Goal: Information Seeking & Learning: Check status

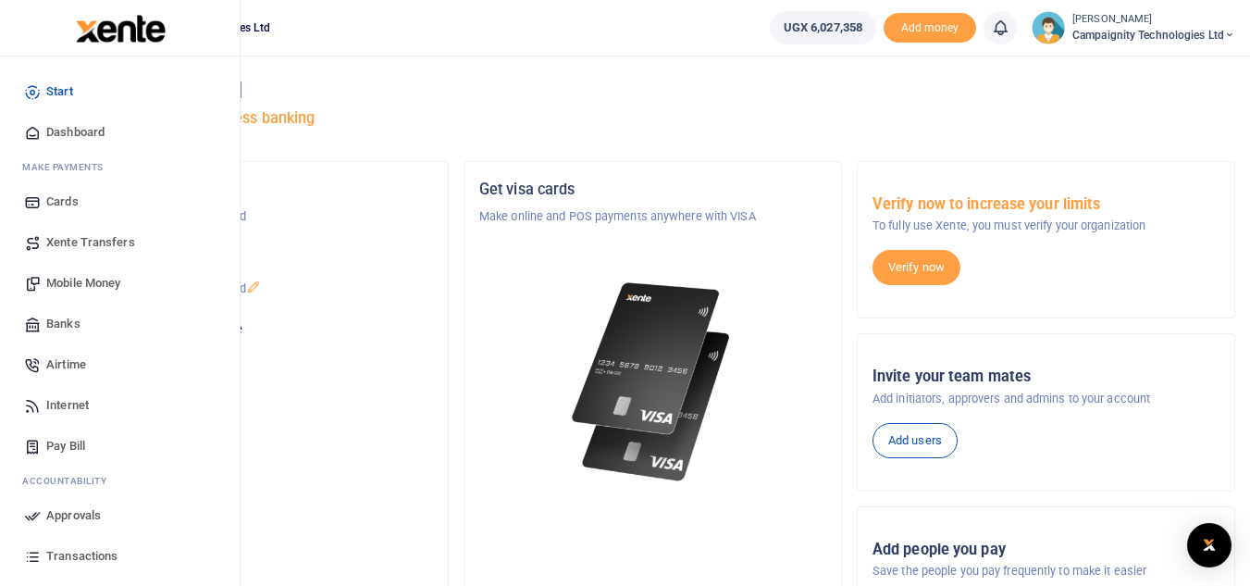
click at [80, 547] on span "Transactions" at bounding box center [81, 556] width 71 height 19
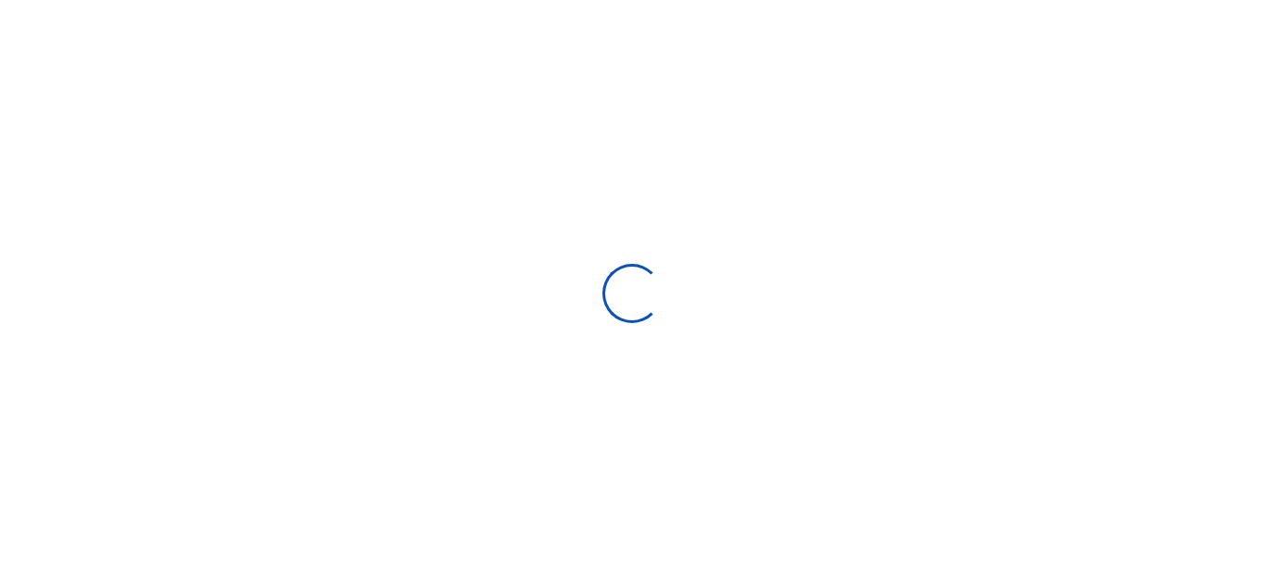
select select
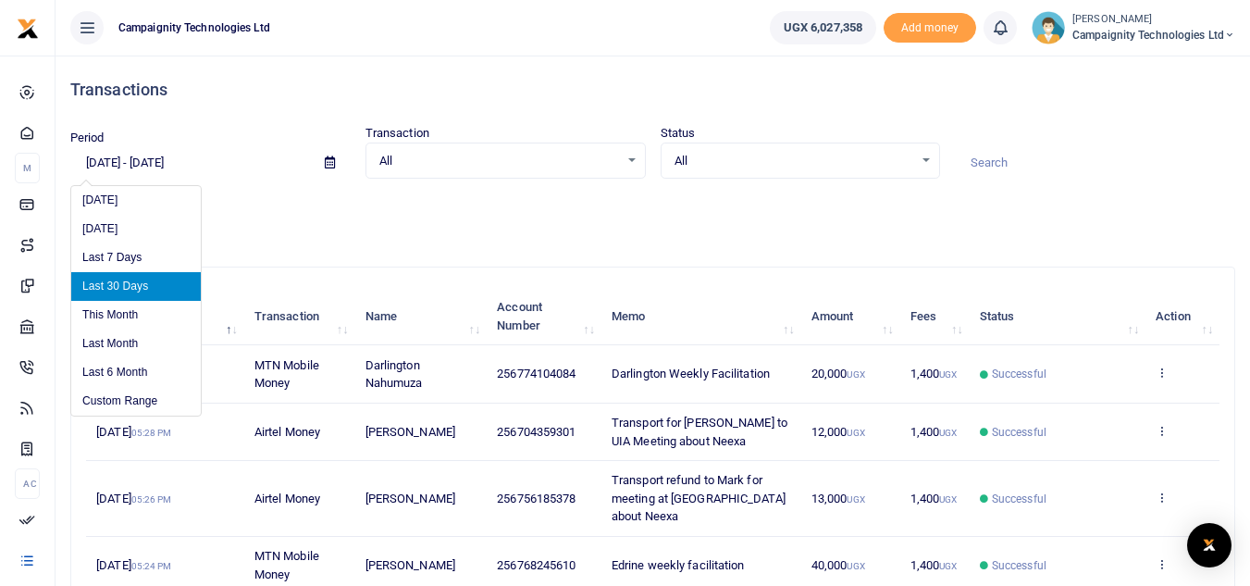
click at [194, 164] on input "[DATE] - [DATE]" at bounding box center [190, 162] width 240 height 31
click at [137, 358] on li "Last 6 Month" at bounding box center [136, 372] width 130 height 29
type input "[DATE] - [DATE]"
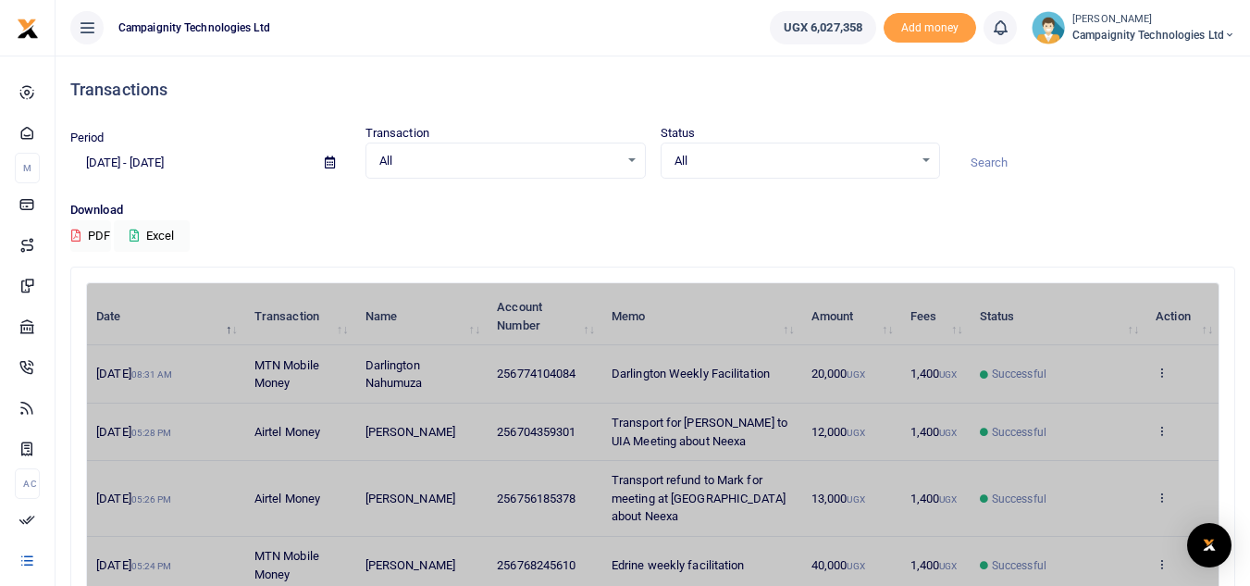
click at [1017, 157] on input at bounding box center [1095, 162] width 280 height 31
type input "p"
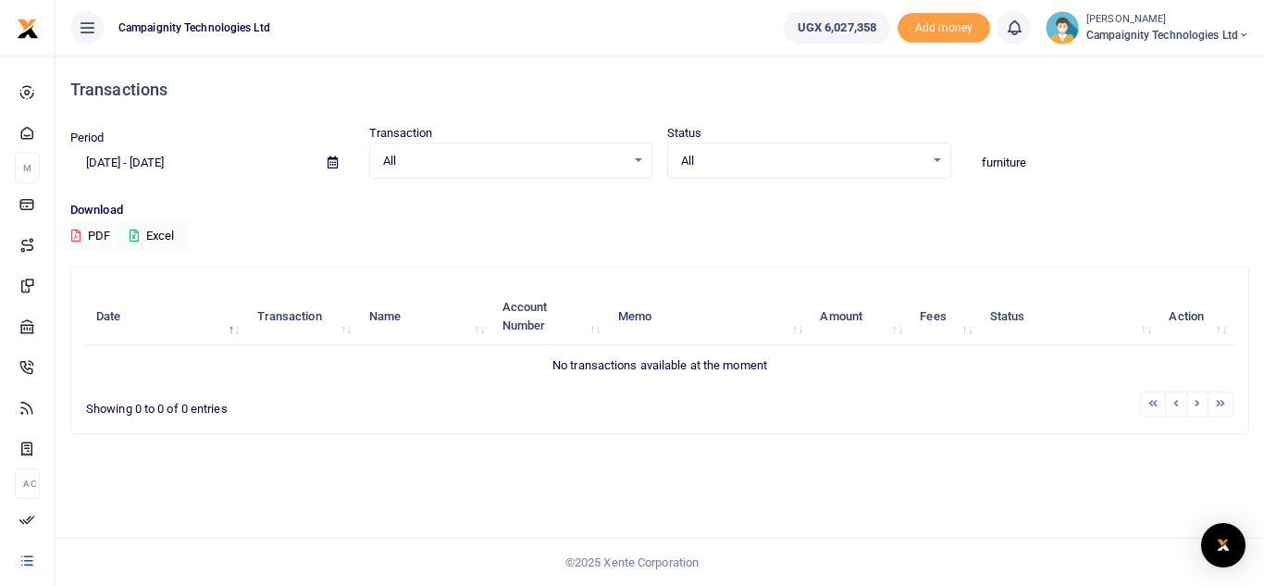
type input "furniture"
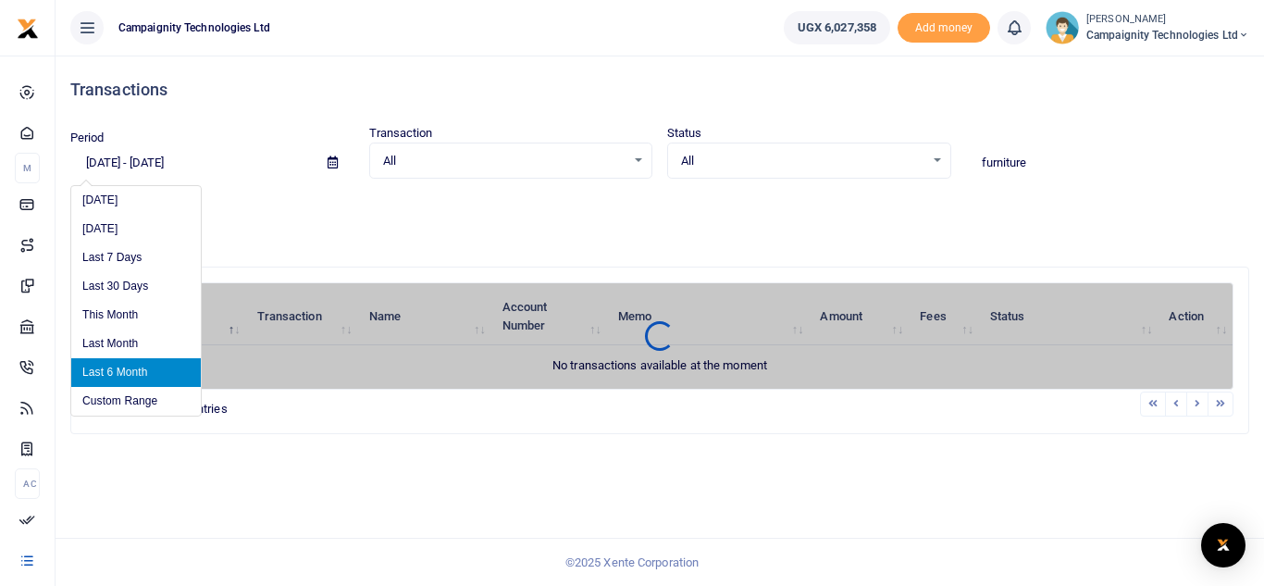
click at [175, 155] on input "[DATE] - [DATE]" at bounding box center [191, 162] width 243 height 31
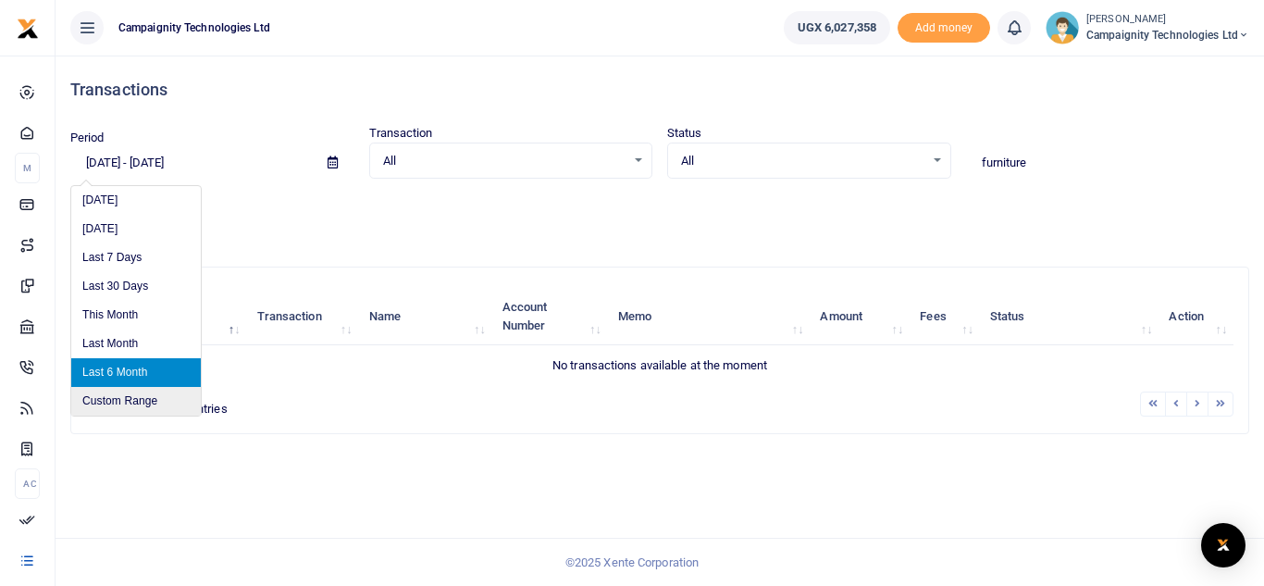
click at [145, 399] on li "Custom Range" at bounding box center [136, 401] width 130 height 29
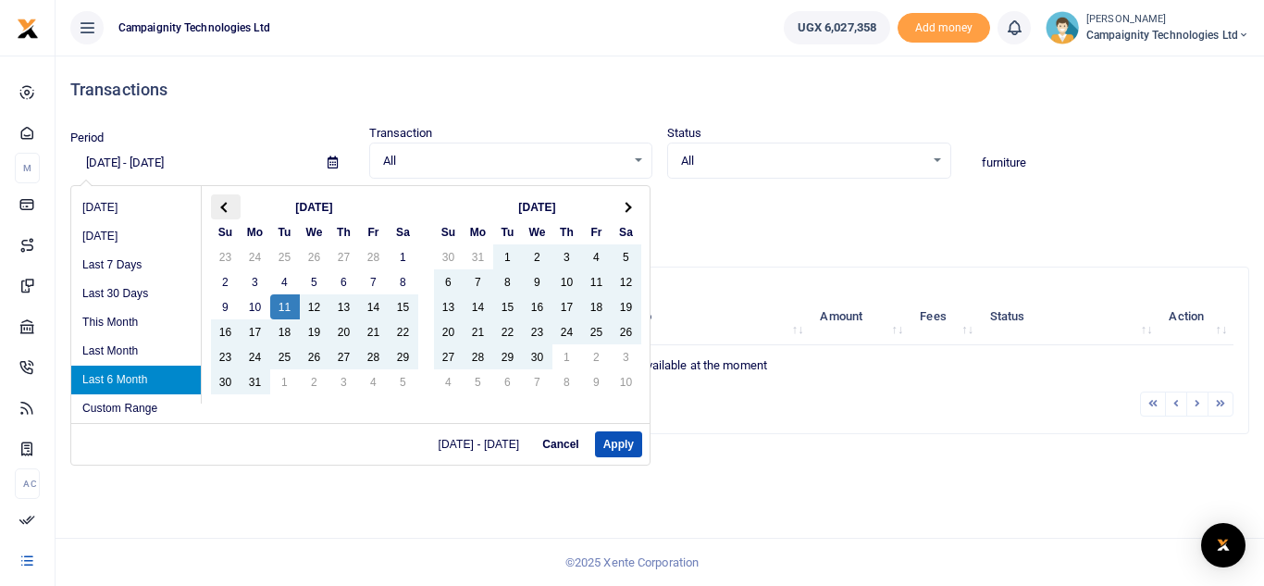
click at [223, 209] on span at bounding box center [225, 207] width 10 height 10
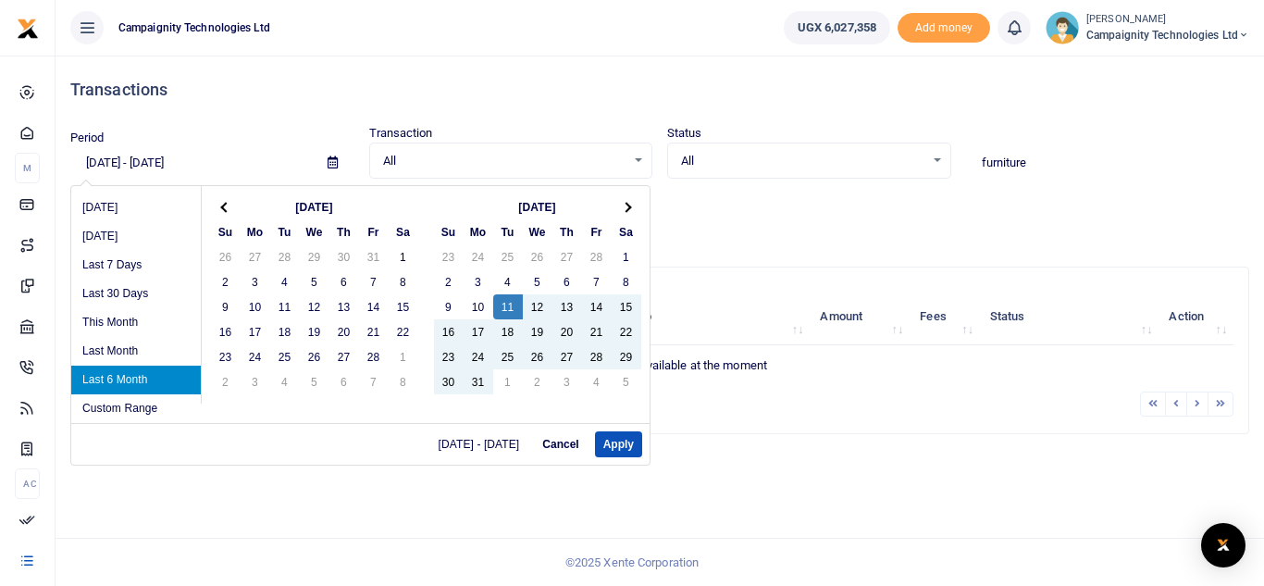
click at [223, 209] on span at bounding box center [225, 207] width 10 height 10
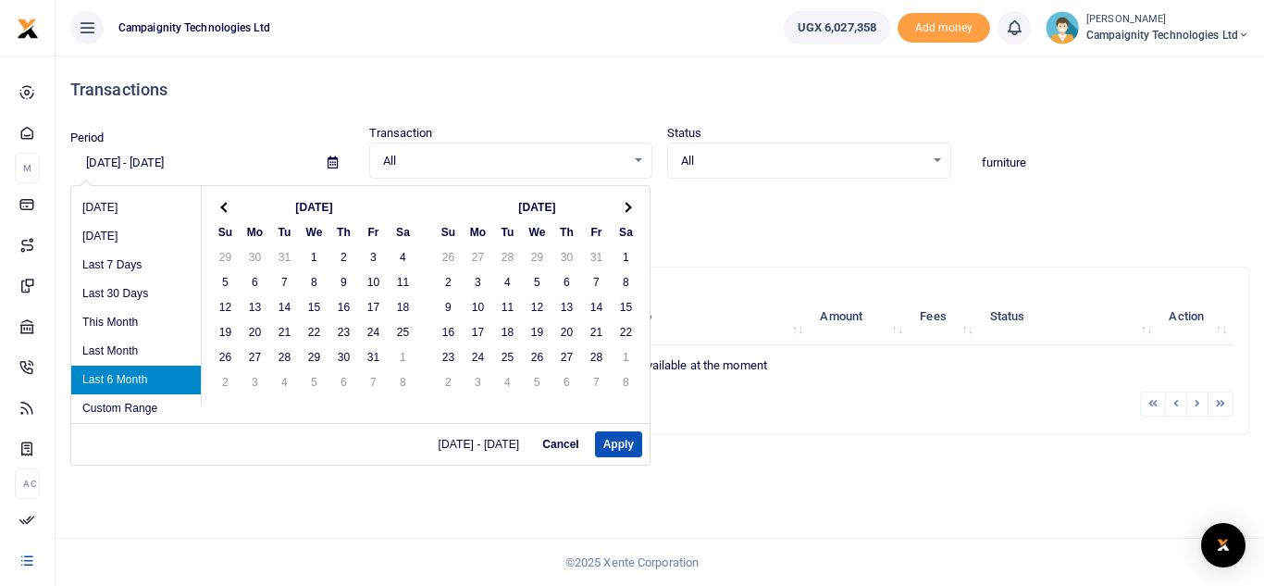
click at [223, 209] on span at bounding box center [225, 207] width 10 height 10
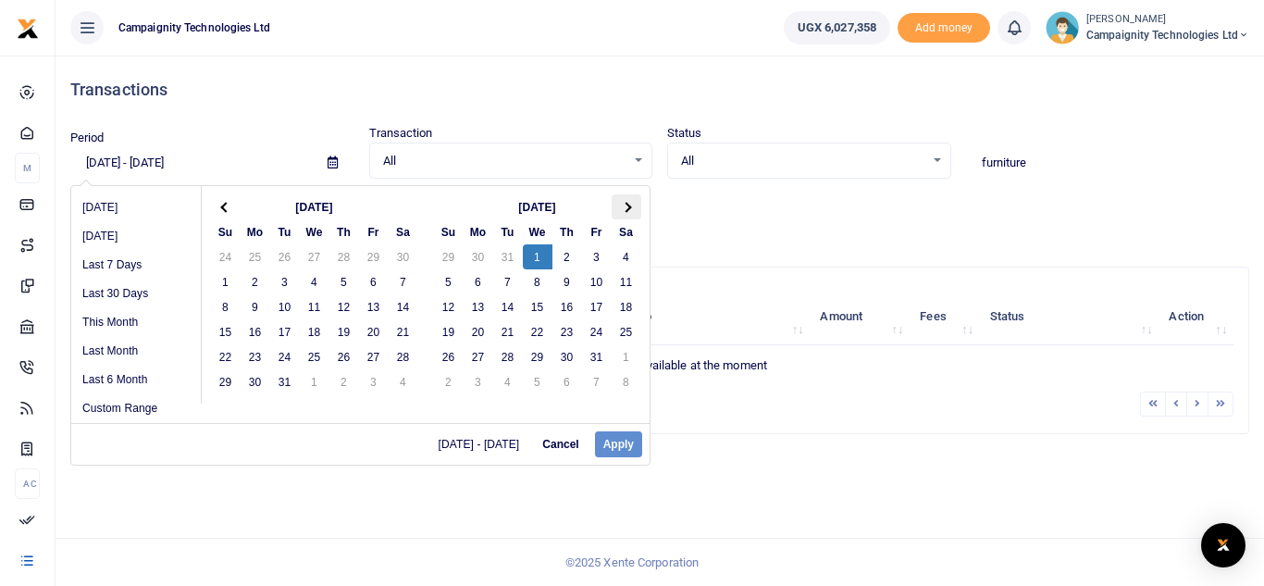
click at [626, 205] on span at bounding box center [626, 207] width 10 height 10
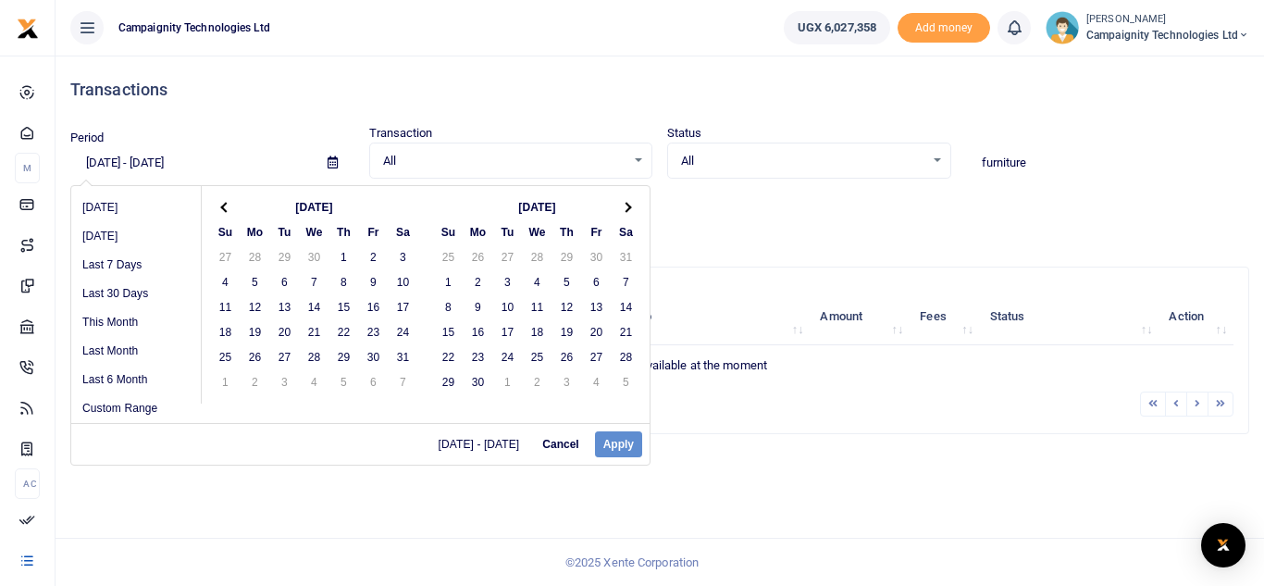
click at [626, 205] on span at bounding box center [626, 207] width 10 height 10
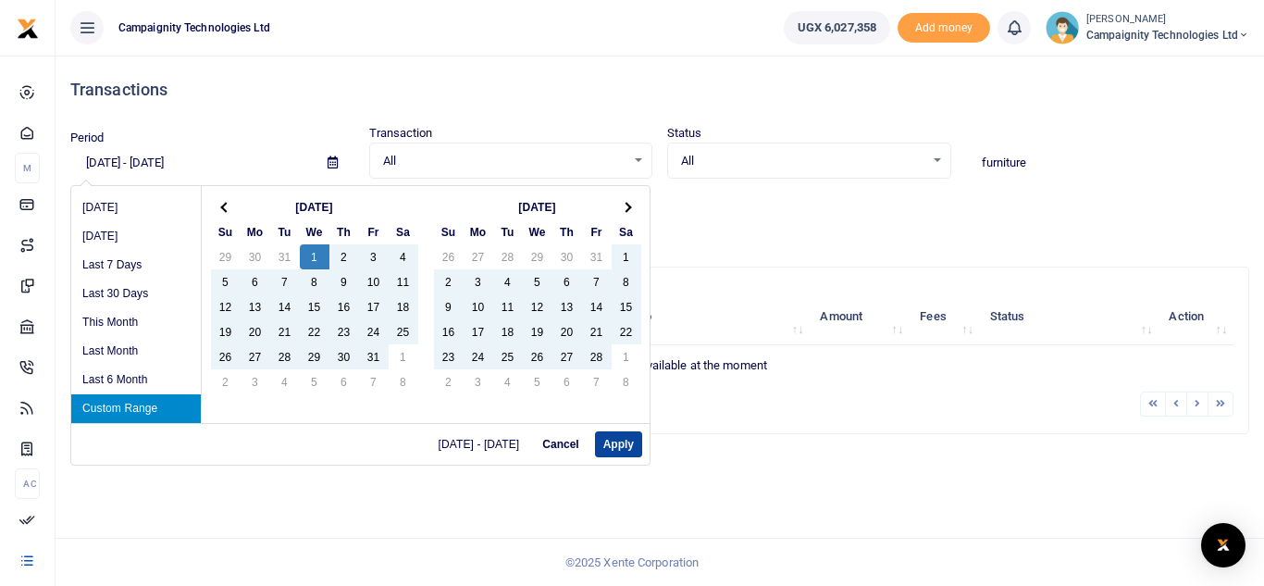
click at [619, 442] on button "Apply" at bounding box center [618, 444] width 47 height 26
type input "[DATE] - [DATE]"
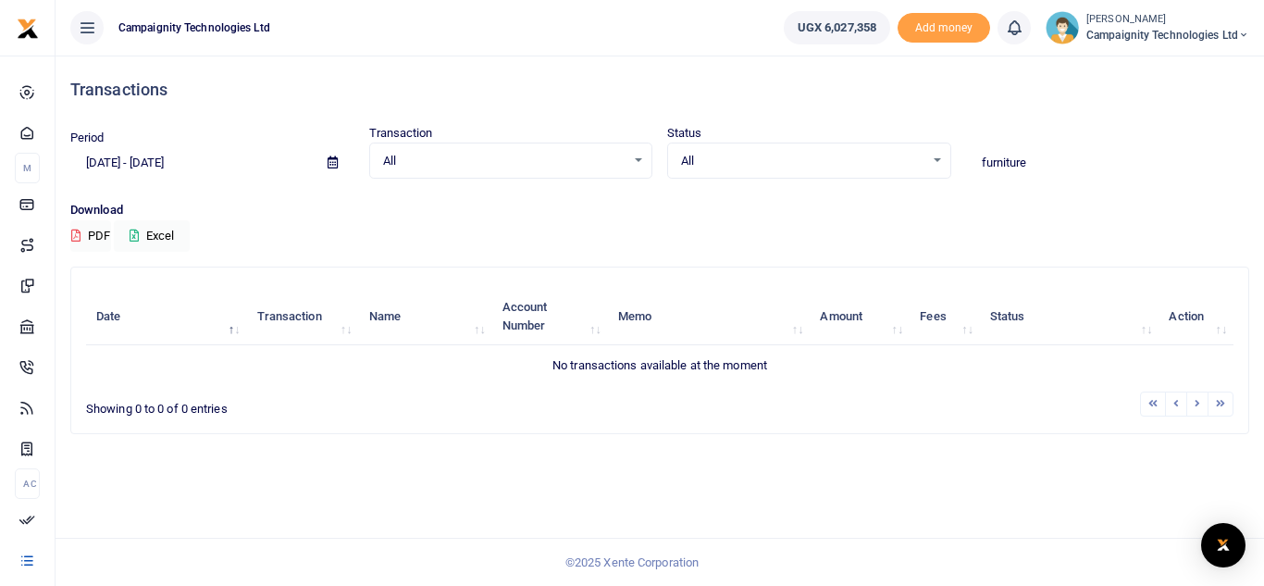
click at [1069, 166] on input "furniture" at bounding box center [1108, 162] width 284 height 31
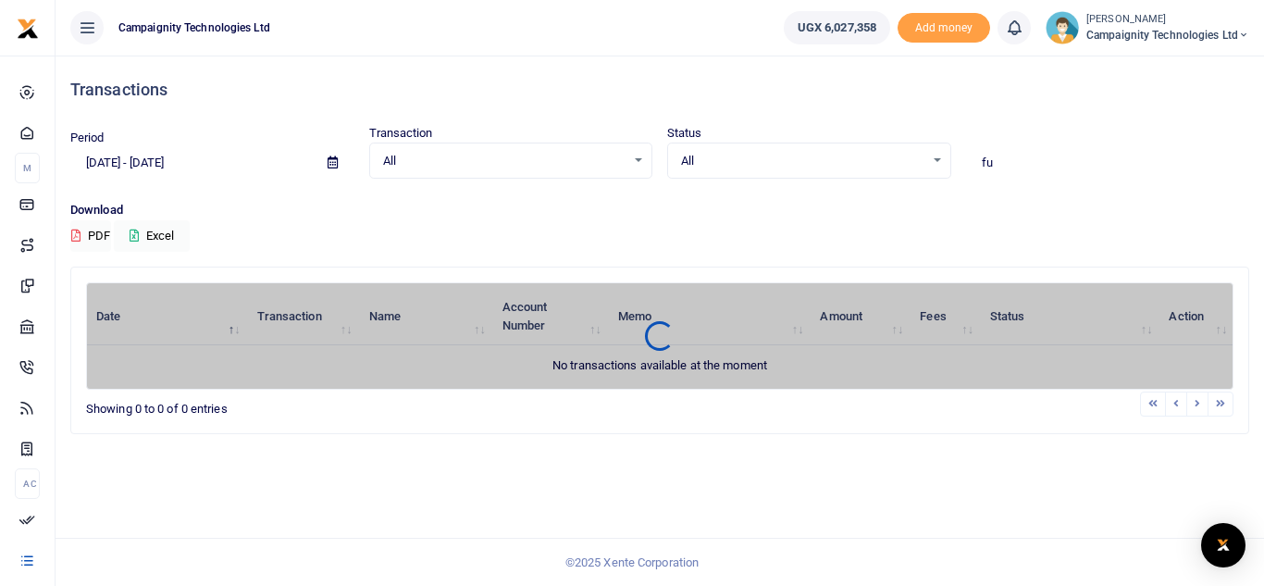
type input "f"
type input "p"
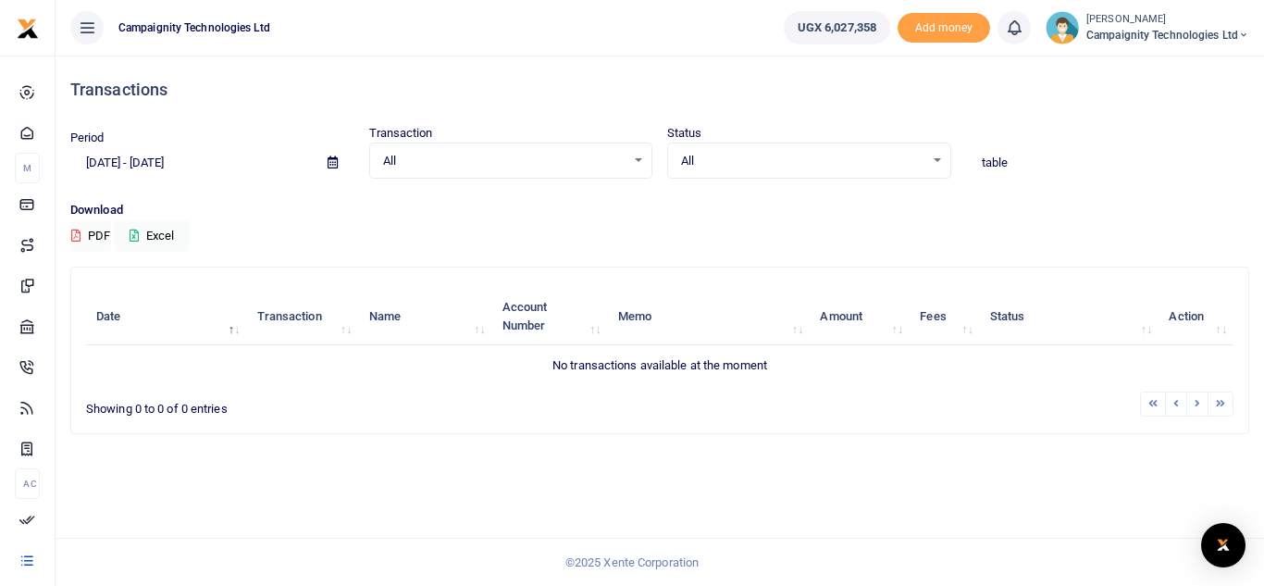
click at [1017, 165] on input "table" at bounding box center [1108, 162] width 284 height 31
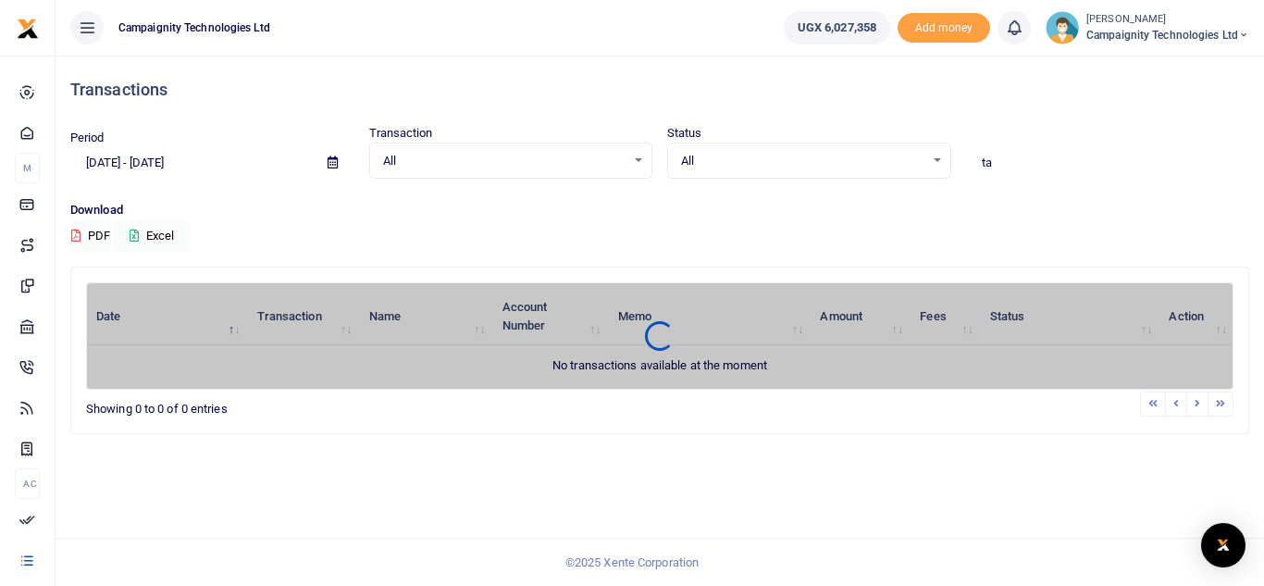
type input "t"
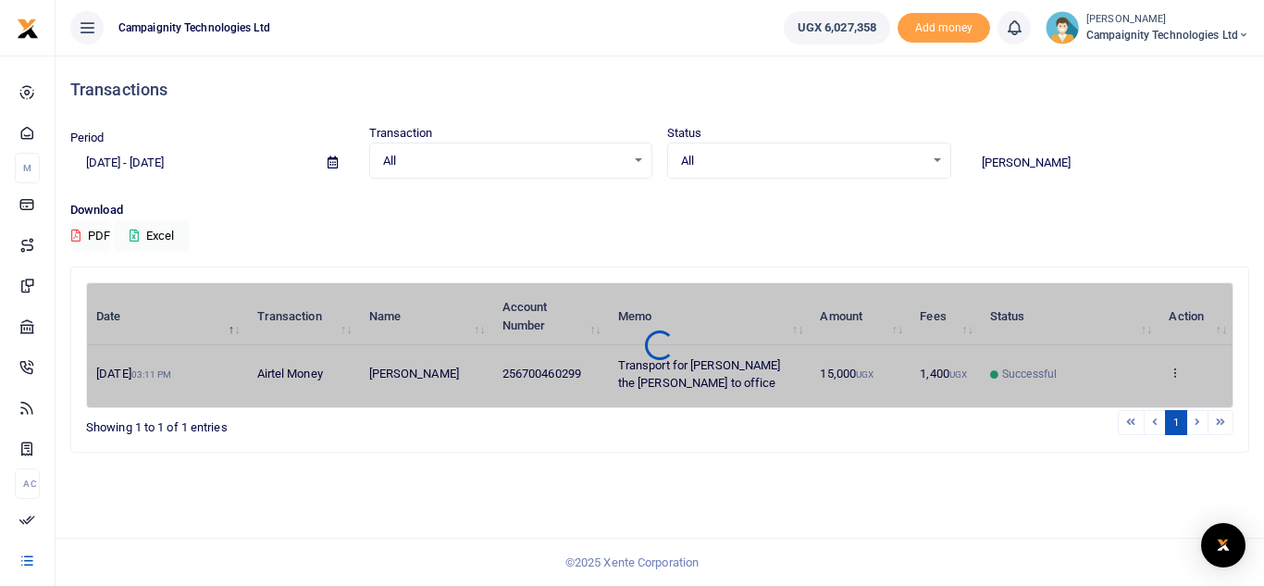
drag, startPoint x: 524, startPoint y: 371, endPoint x: 582, endPoint y: 378, distance: 58.7
click at [582, 378] on div "Date Transaction Name Account Number Memo Amount Fees Status Action [DATE] 03:1…" at bounding box center [660, 345] width 1148 height 126
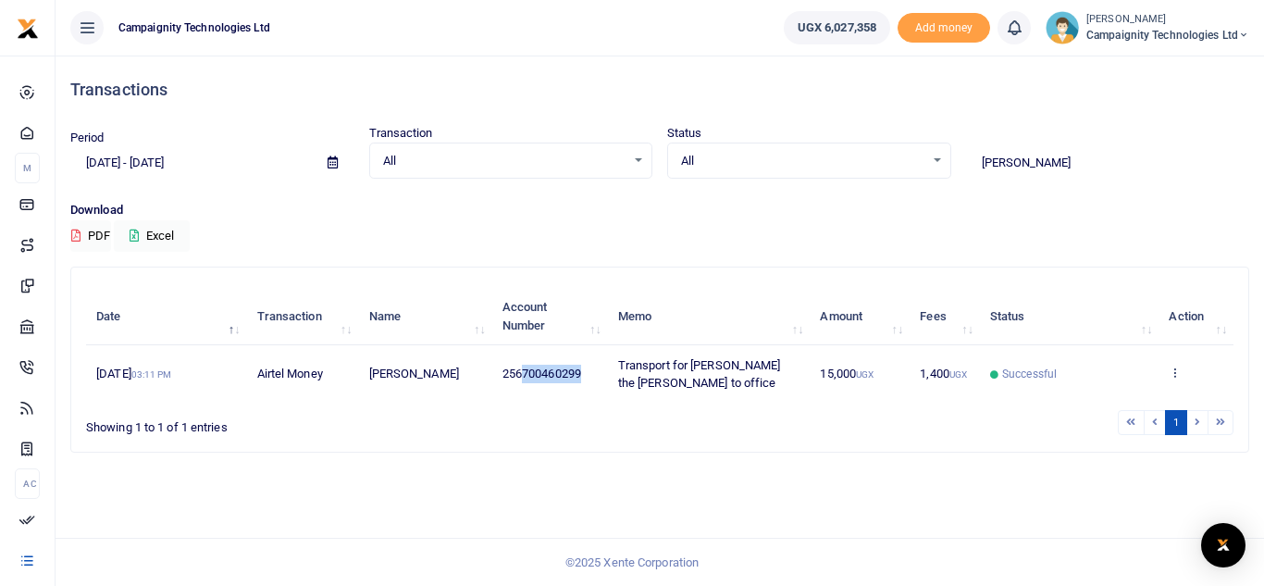
drag, startPoint x: 525, startPoint y: 377, endPoint x: 591, endPoint y: 369, distance: 67.1
click at [591, 369] on td "256700460299" at bounding box center [550, 373] width 116 height 56
copy span "700460299"
click at [1035, 154] on input "[PERSON_NAME]" at bounding box center [1108, 162] width 284 height 31
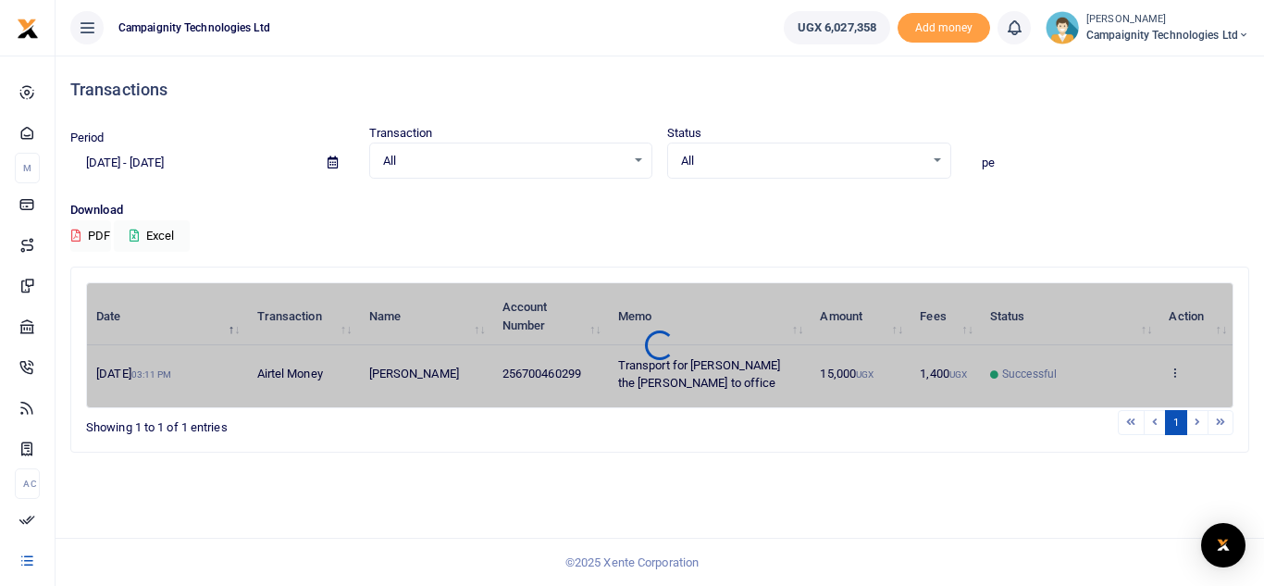
type input "p"
type input "c"
type input "f"
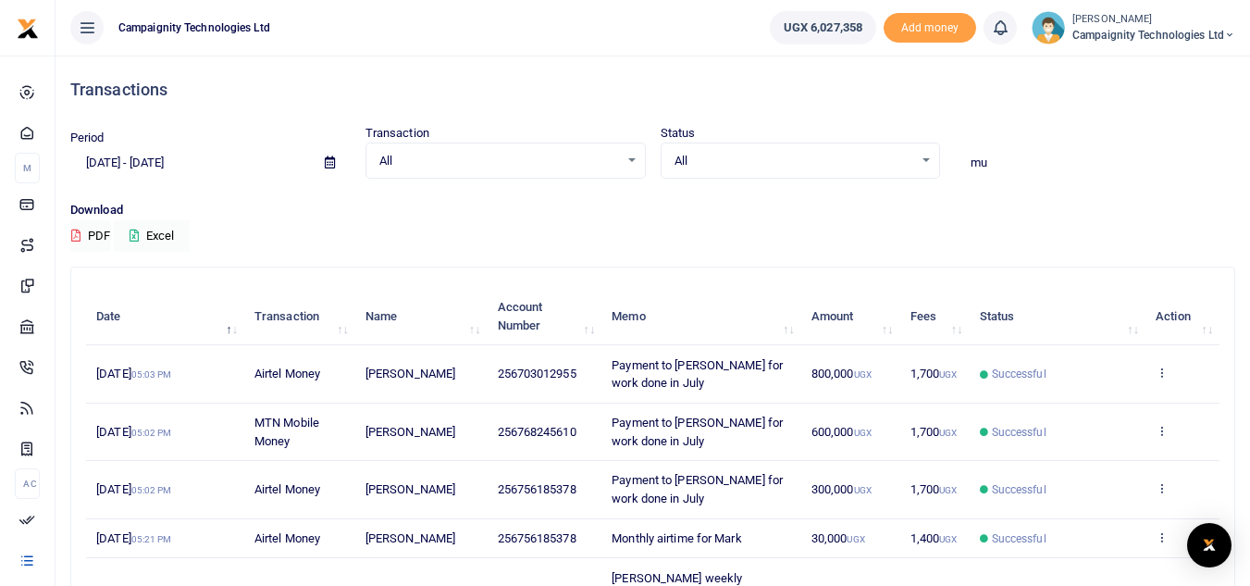
type input "m"
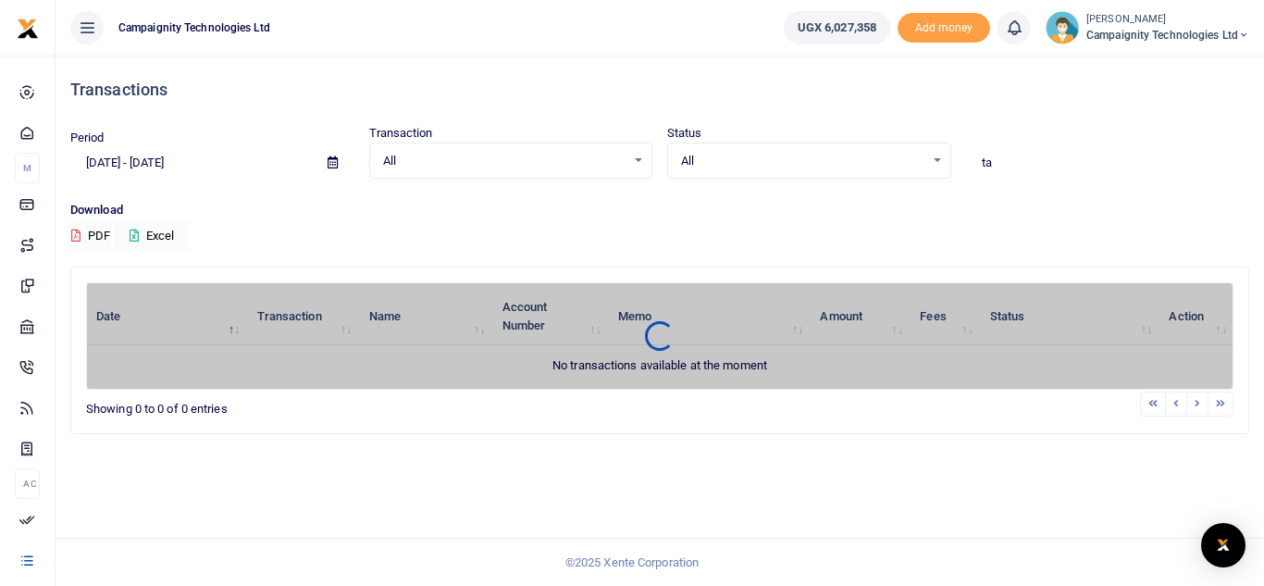
type input "t"
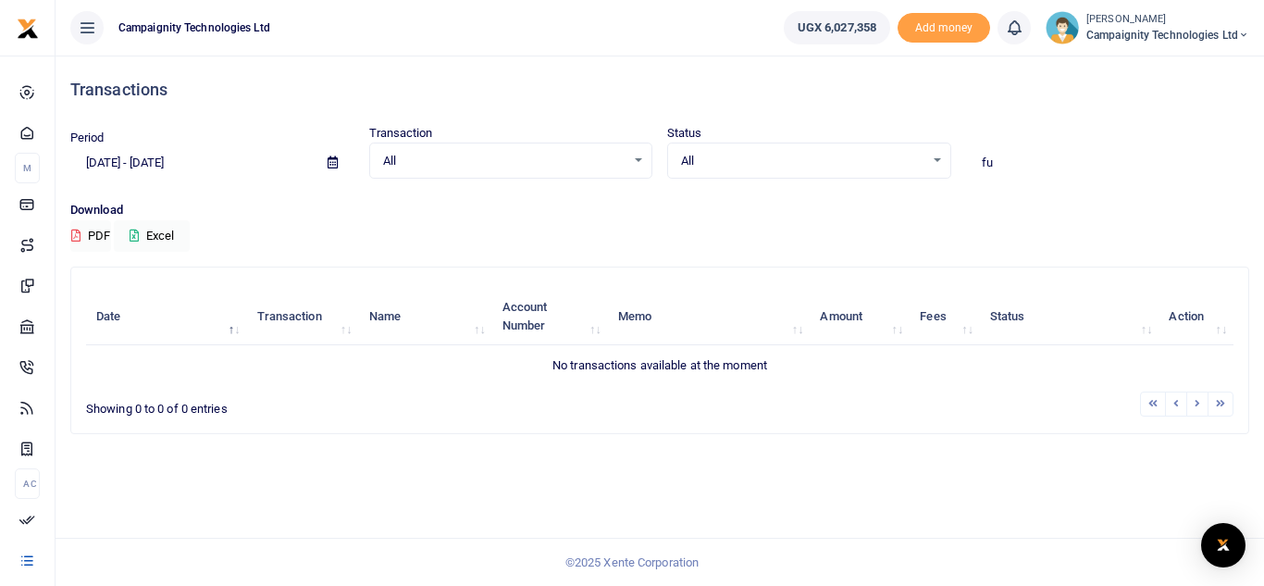
type input "f"
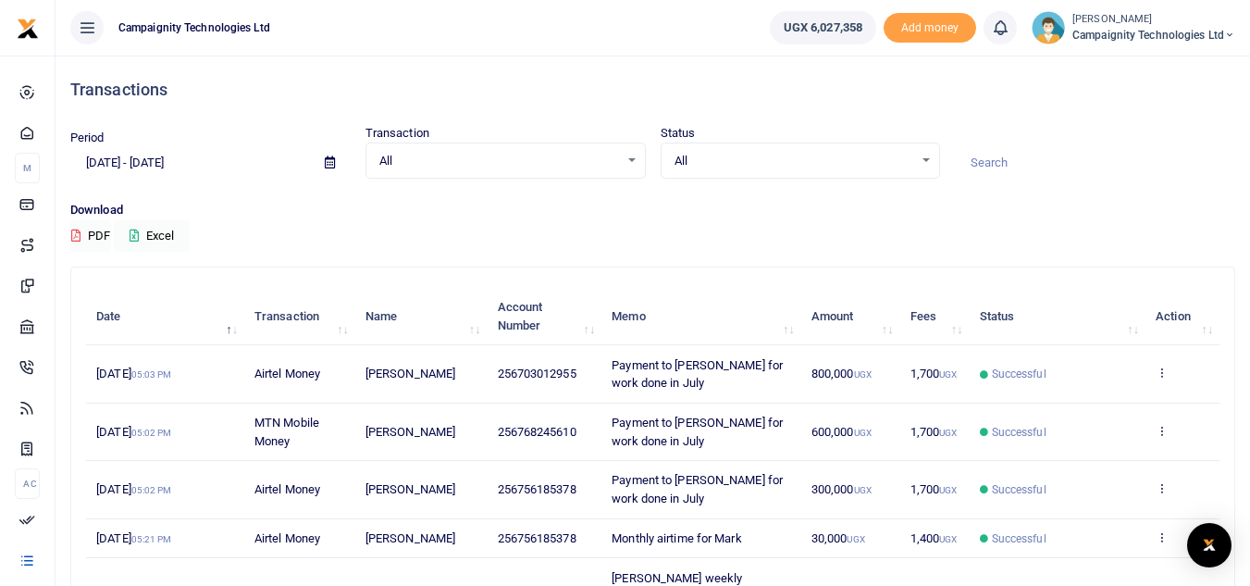
drag, startPoint x: 315, startPoint y: 163, endPoint x: 332, endPoint y: 167, distance: 18.0
click at [332, 167] on span at bounding box center [330, 162] width 42 height 31
click at [332, 167] on icon at bounding box center [330, 162] width 10 height 12
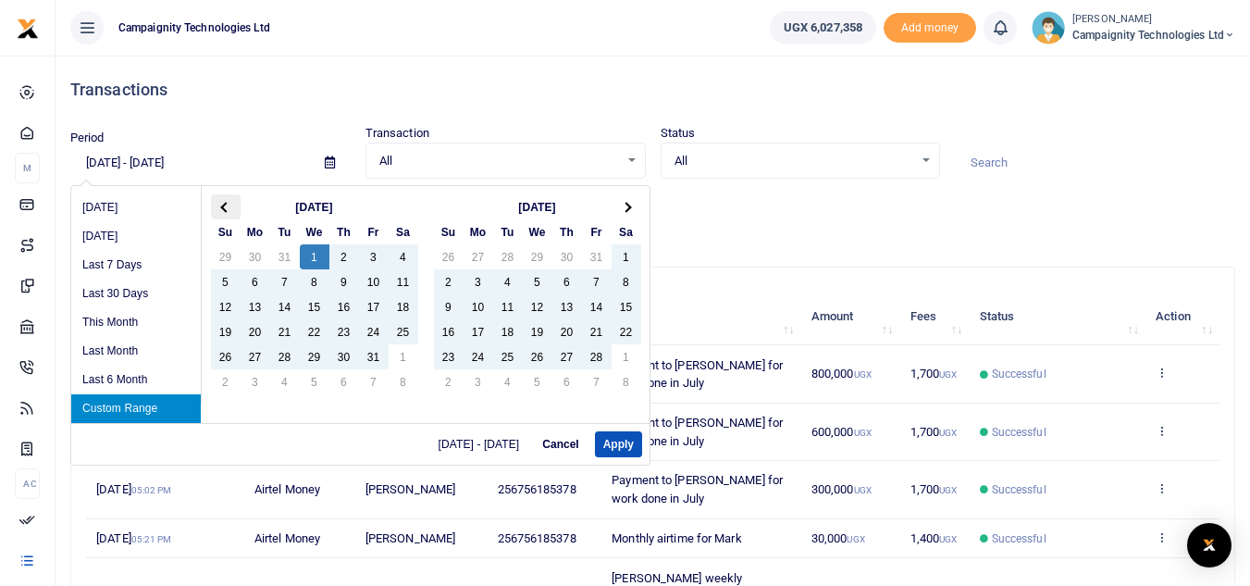
click at [230, 205] on th at bounding box center [226, 206] width 30 height 25
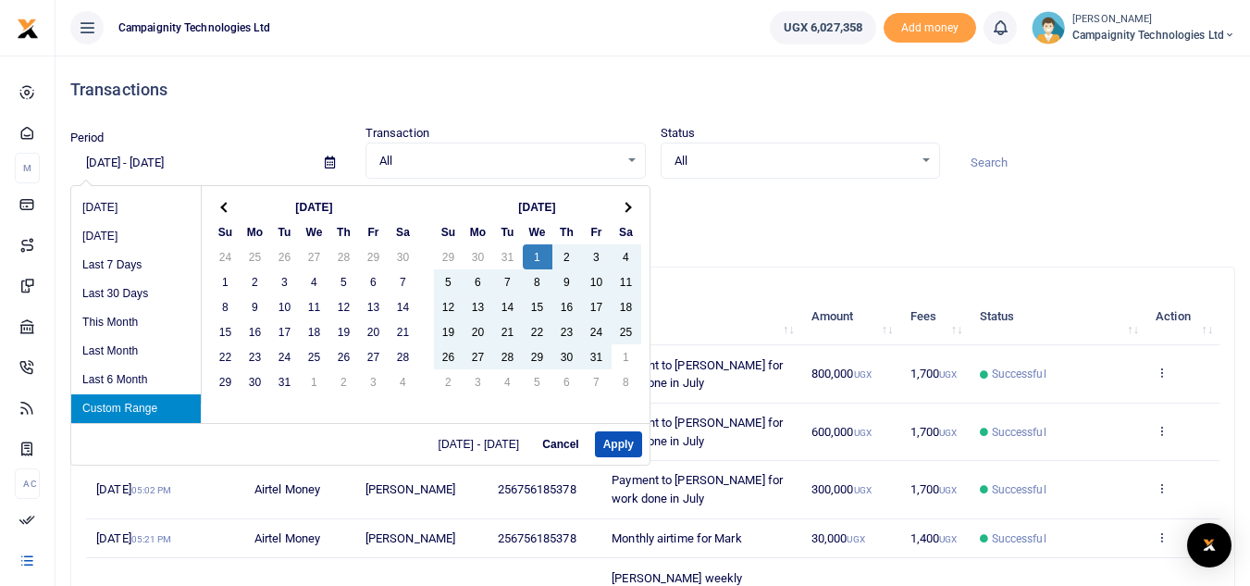
click at [230, 205] on th at bounding box center [226, 206] width 30 height 25
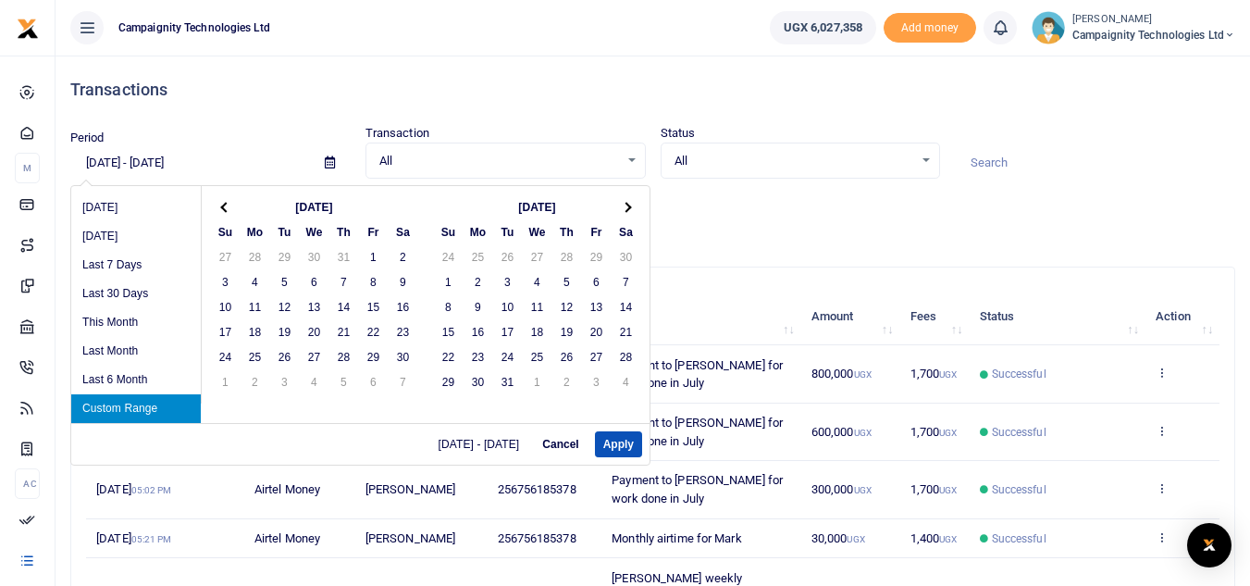
click at [230, 205] on th at bounding box center [226, 206] width 30 height 25
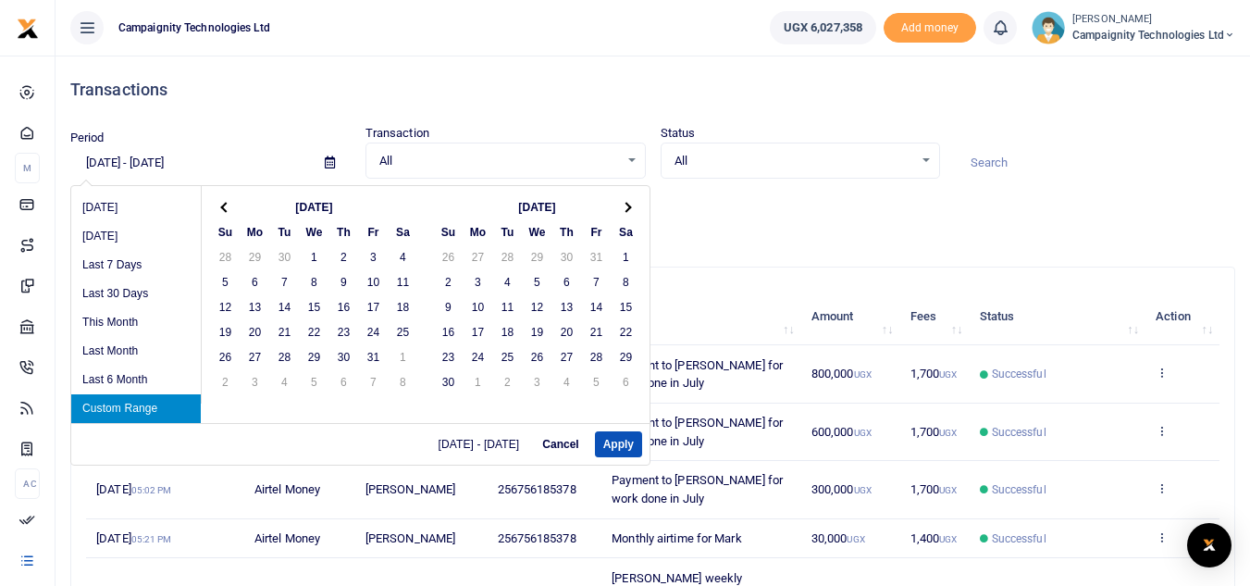
click at [230, 205] on th at bounding box center [226, 206] width 30 height 25
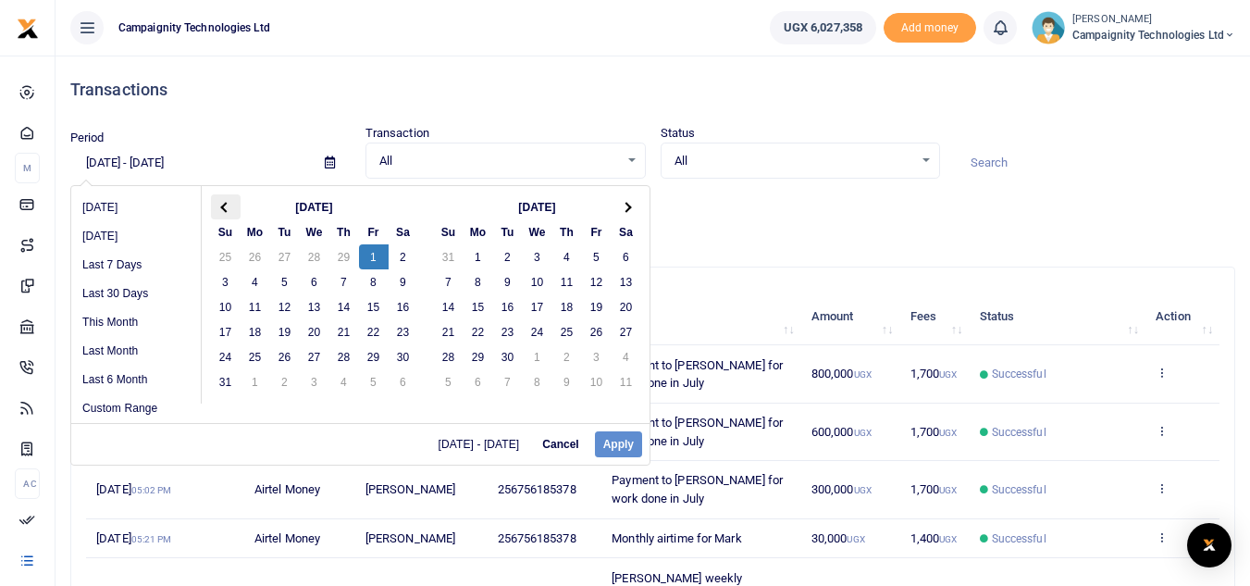
click at [221, 212] on th at bounding box center [226, 206] width 30 height 25
click at [634, 201] on th at bounding box center [627, 206] width 30 height 25
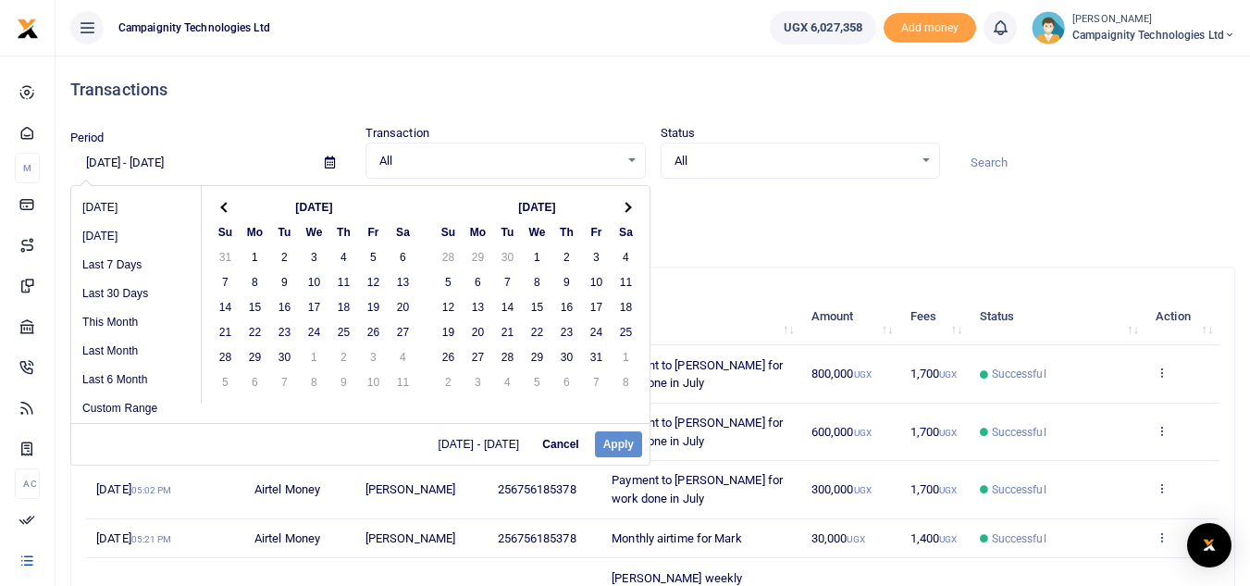
click at [634, 201] on th at bounding box center [627, 206] width 30 height 25
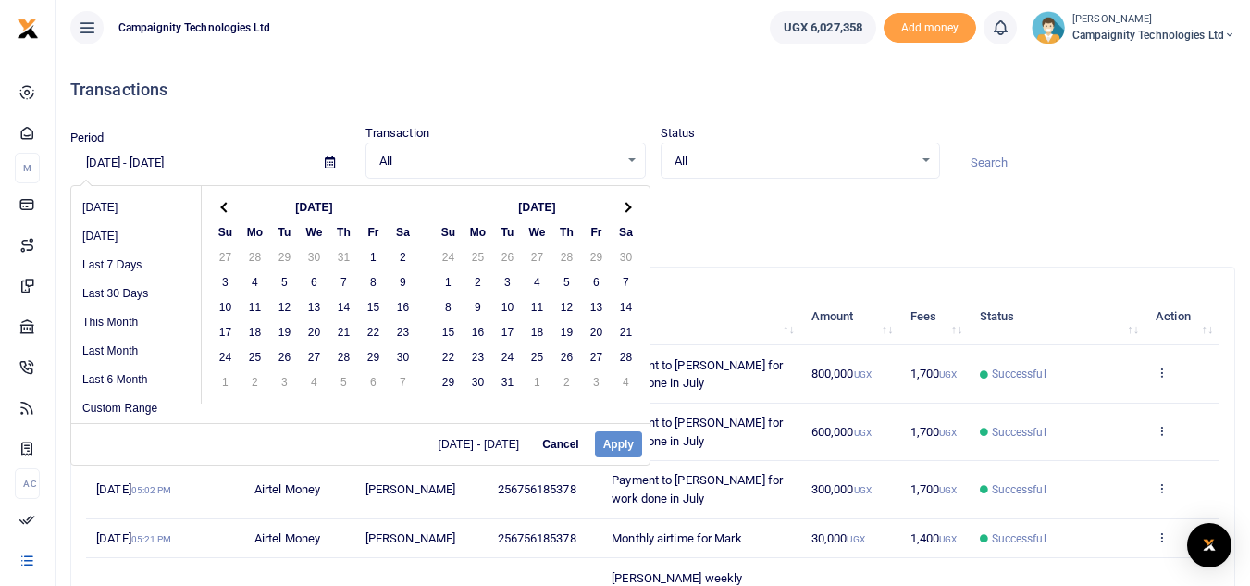
click at [634, 201] on th at bounding box center [627, 206] width 30 height 25
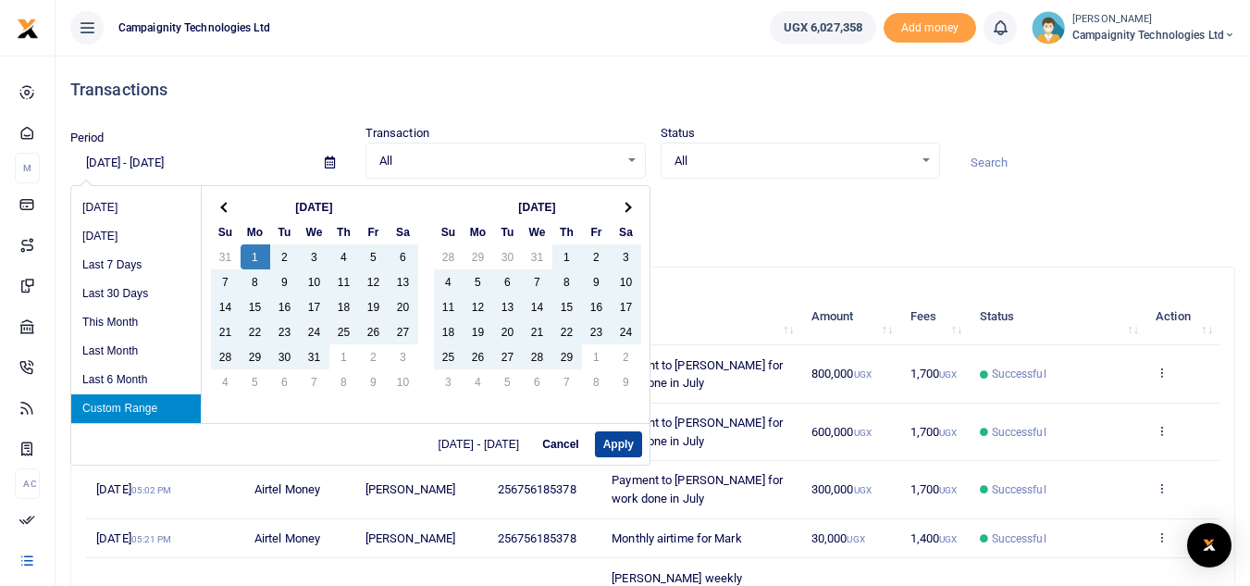
click at [618, 447] on button "Apply" at bounding box center [618, 444] width 47 height 26
type input "[DATE] - [DATE]"
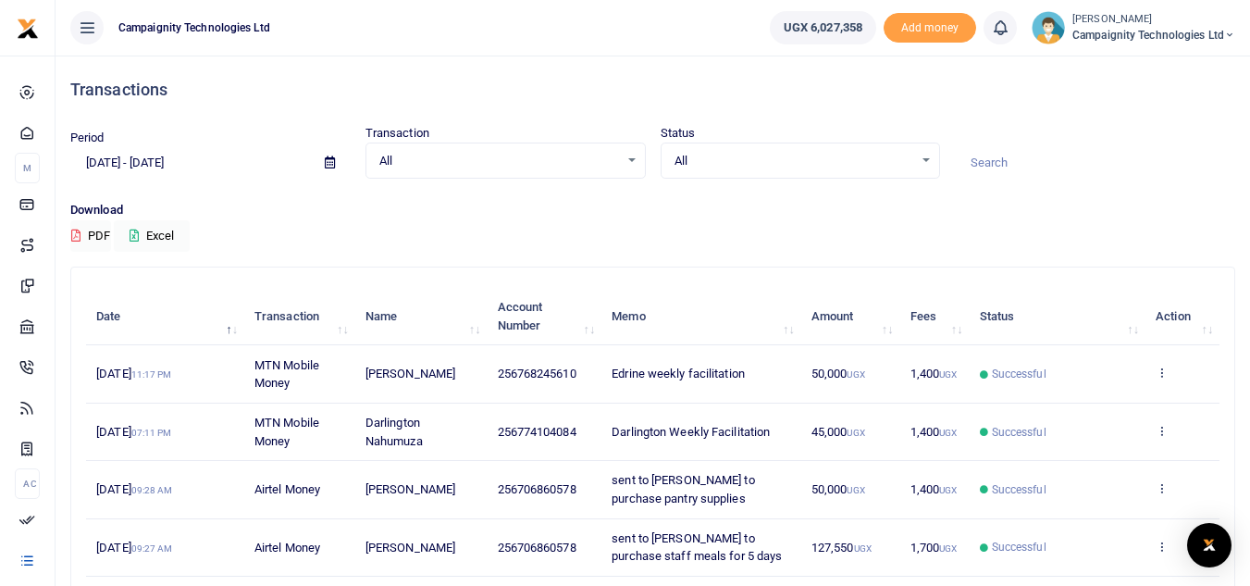
click at [1029, 158] on input at bounding box center [1095, 162] width 280 height 31
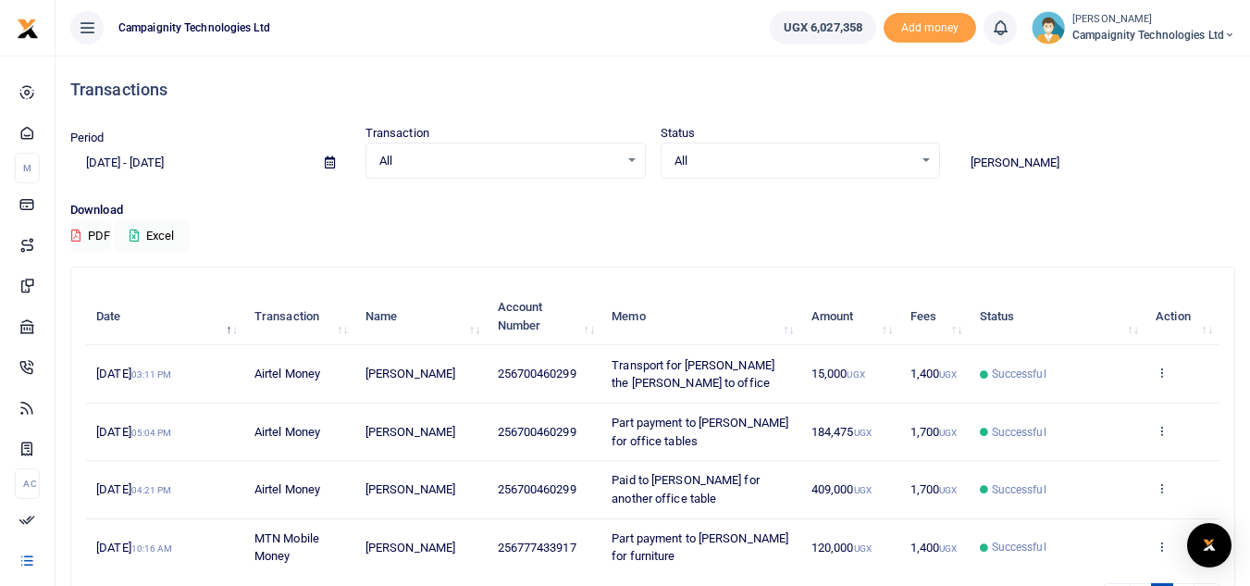
type input "[PERSON_NAME]"
